Goal: Find specific page/section: Find specific page/section

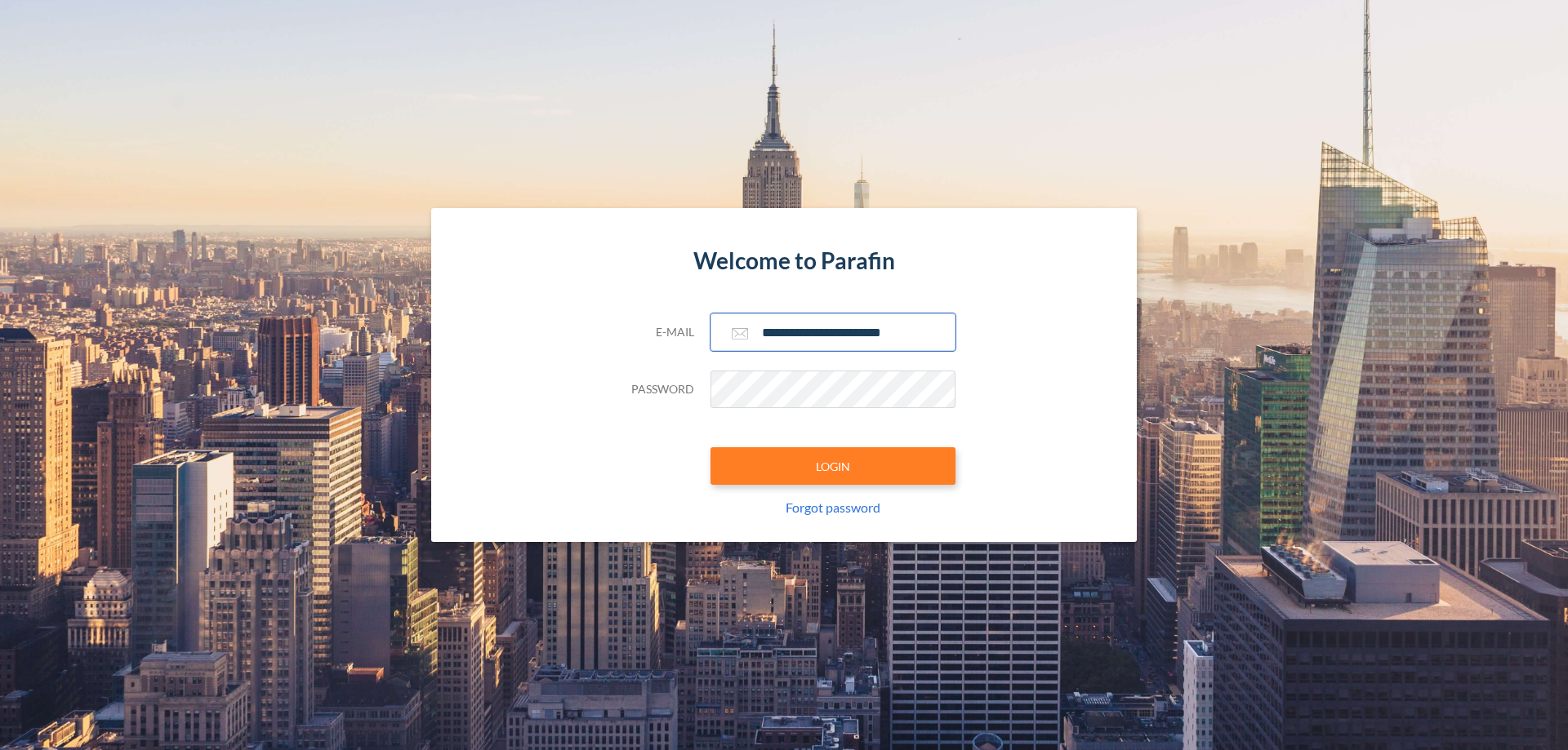
type input "**********"
click at [833, 466] on button "LOGIN" at bounding box center [833, 466] width 245 height 38
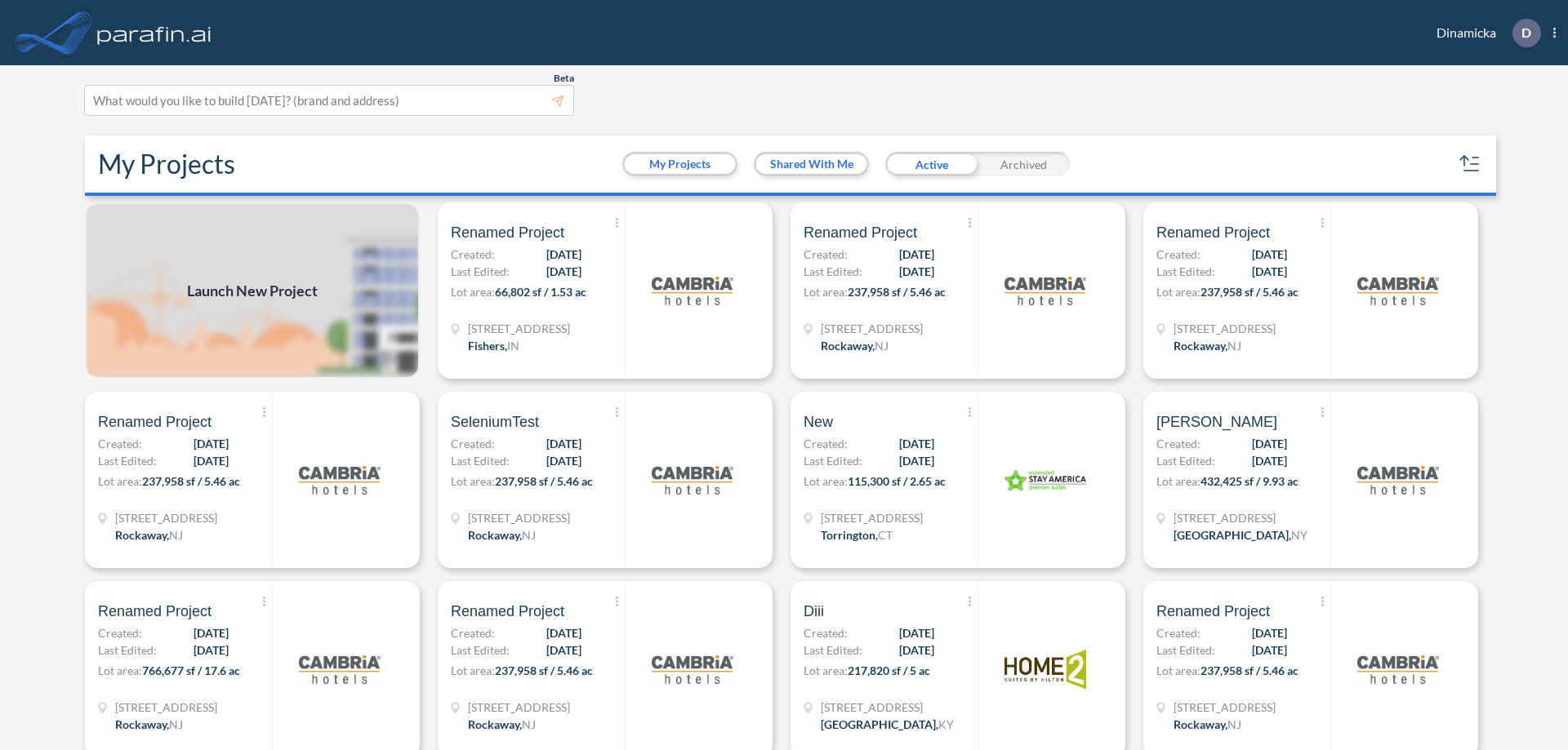
scroll to position [4, 0]
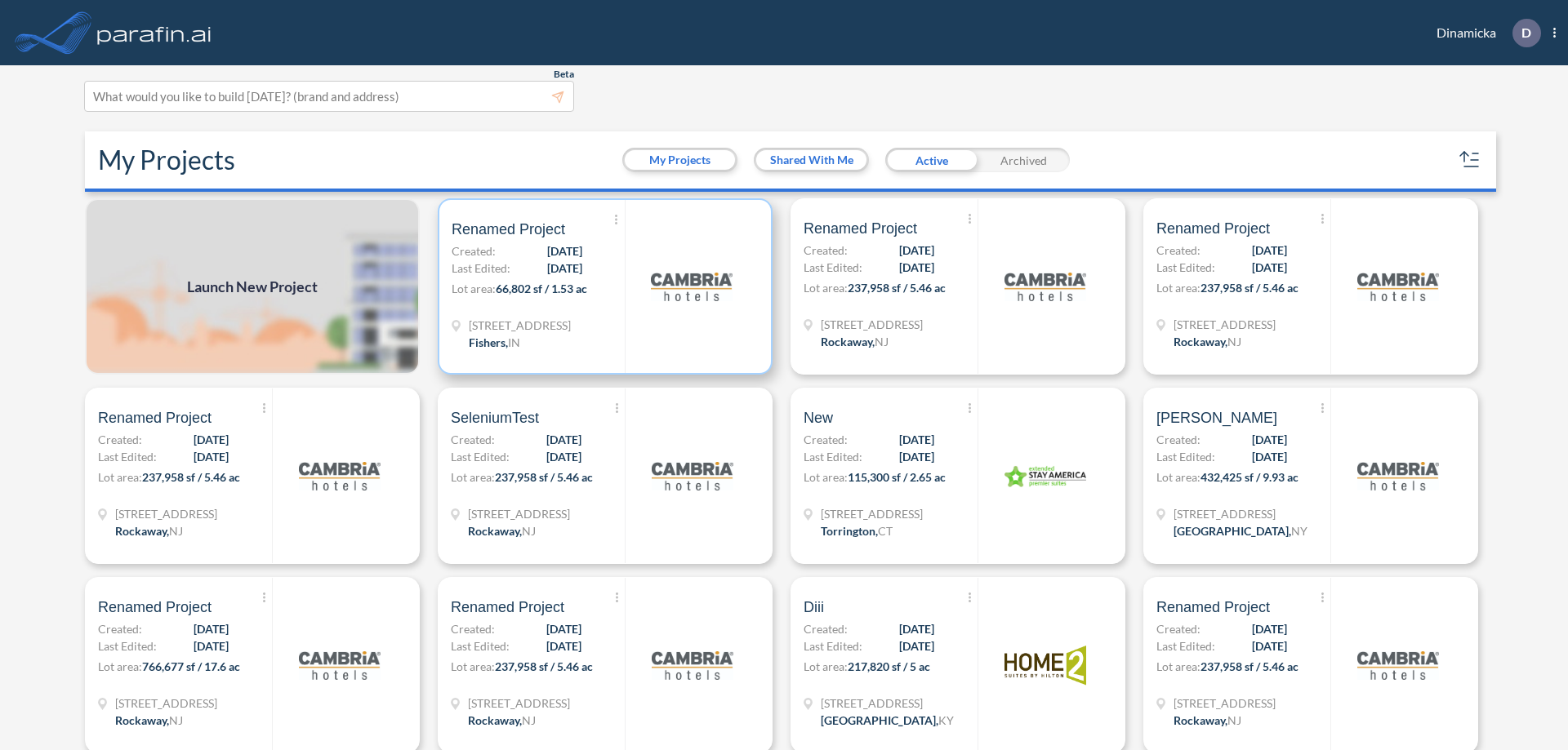
click at [601, 286] on p "Lot area: 66,802 sf / 1.53 ac" at bounding box center [538, 291] width 173 height 24
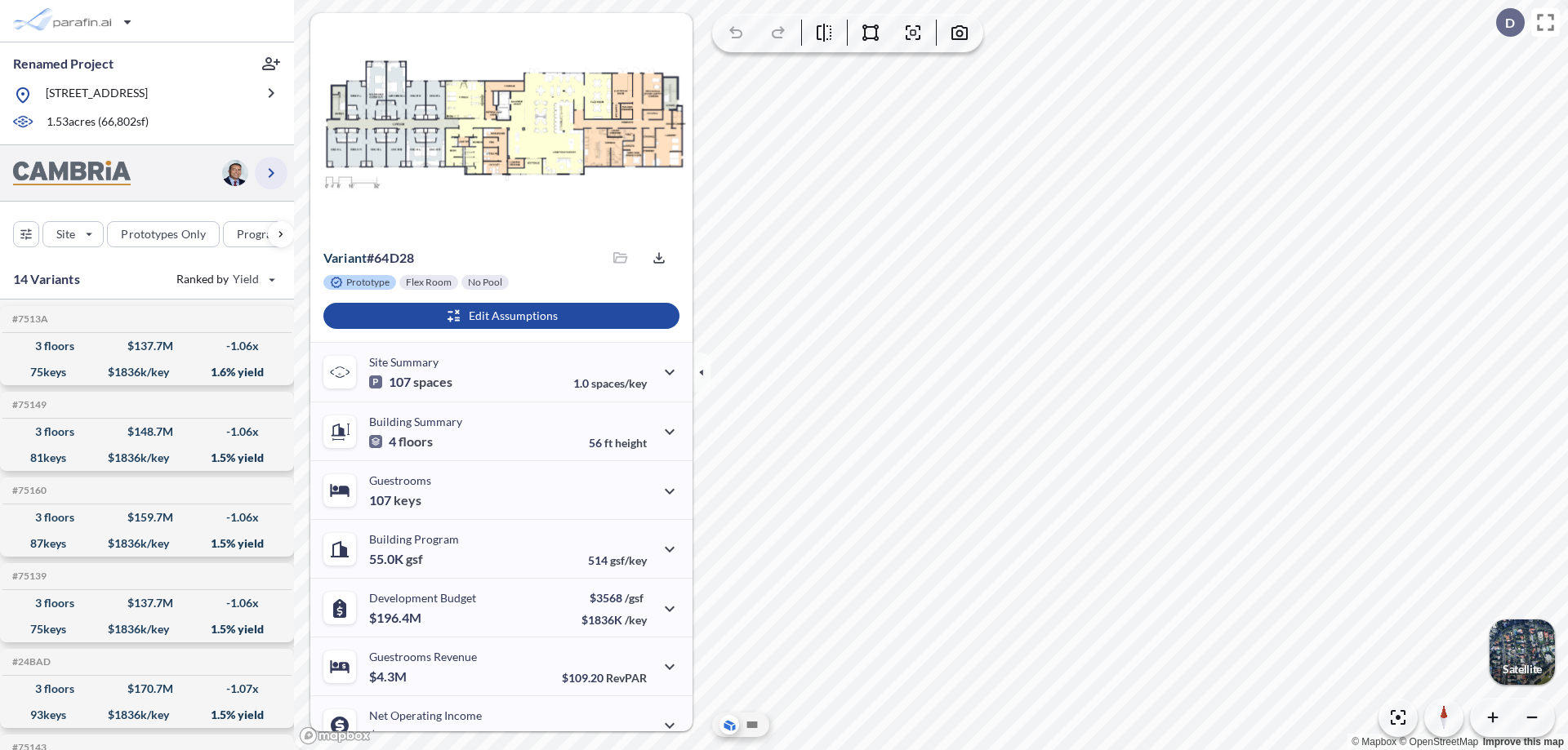
click at [271, 172] on icon "button" at bounding box center [271, 173] width 20 height 20
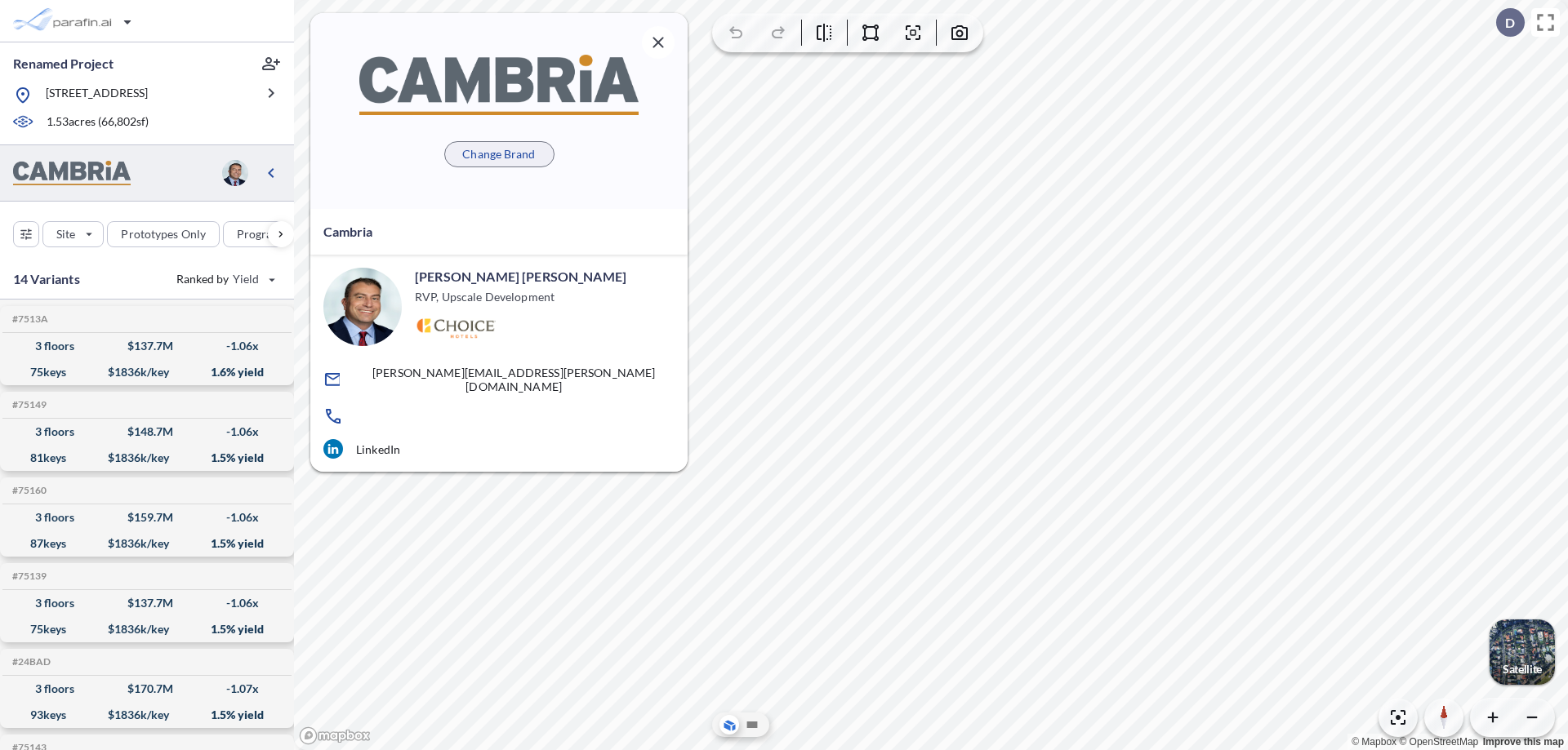
click at [499, 154] on p "Change Brand" at bounding box center [499, 155] width 72 height 16
